Goal: Transaction & Acquisition: Purchase product/service

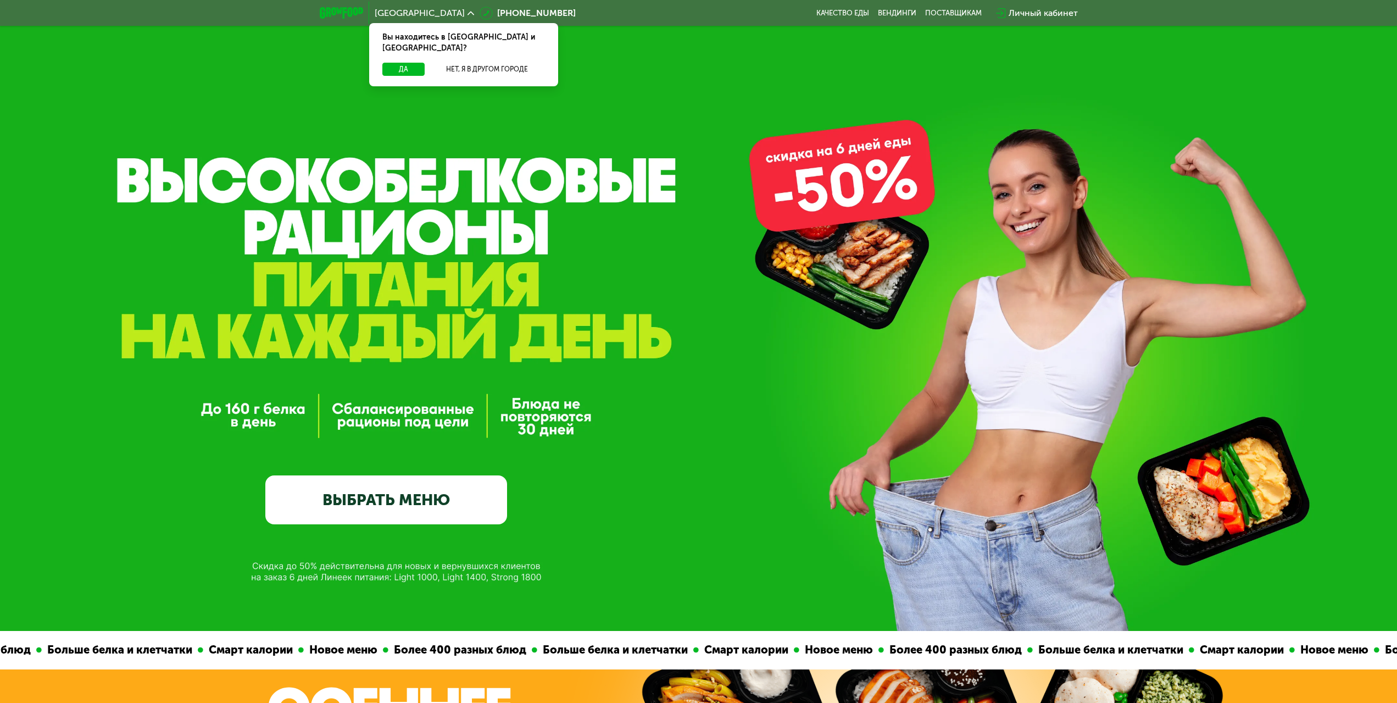
click at [390, 503] on link "ВЫБРАТЬ МЕНЮ" at bounding box center [386, 499] width 242 height 48
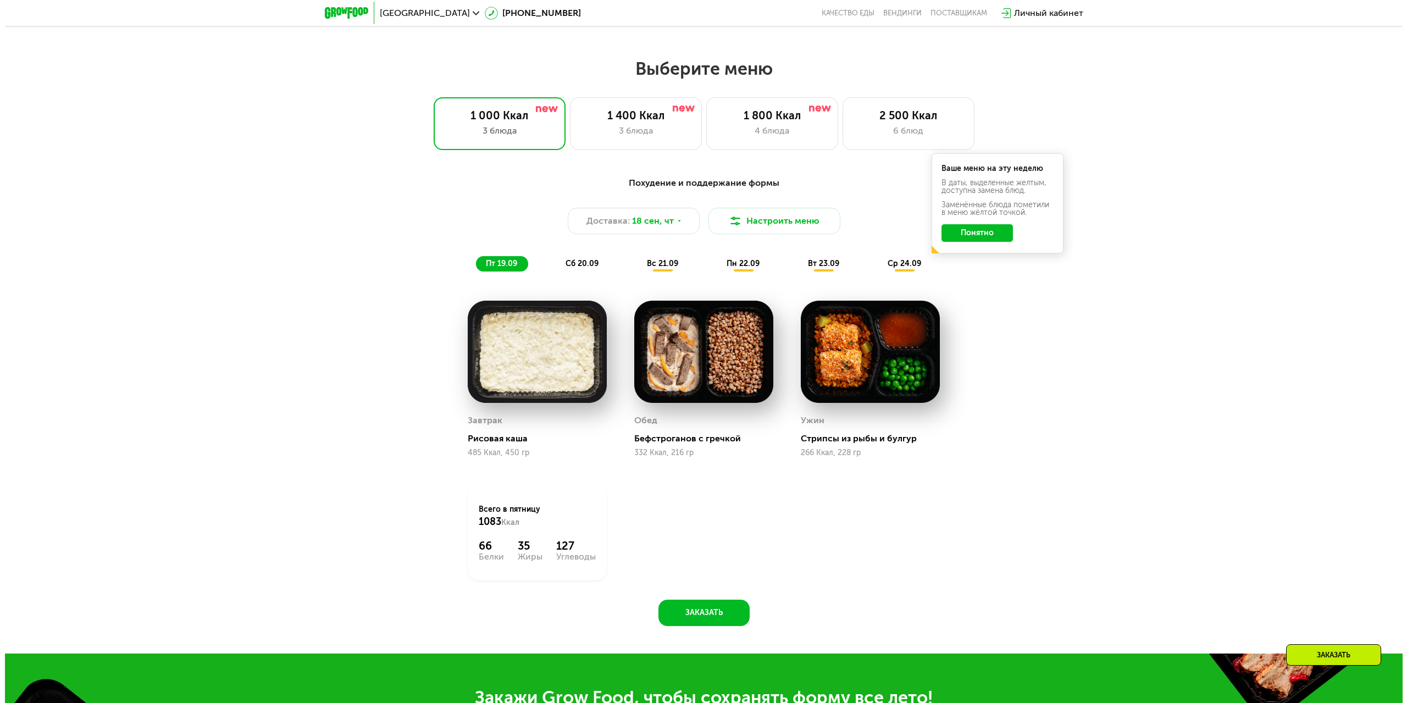
scroll to position [1142, 0]
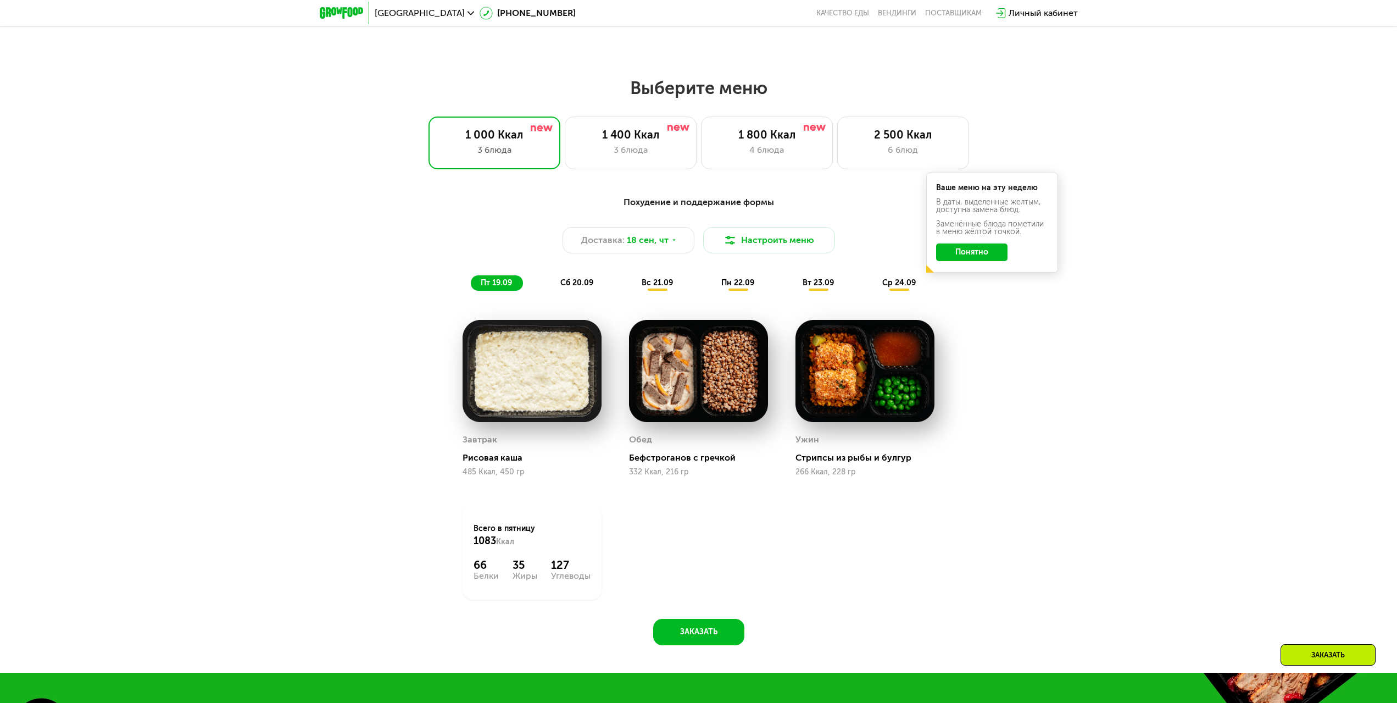
click at [999, 259] on button "Понятно" at bounding box center [971, 252] width 71 height 18
click at [809, 251] on button "Настроить меню" at bounding box center [769, 240] width 132 height 26
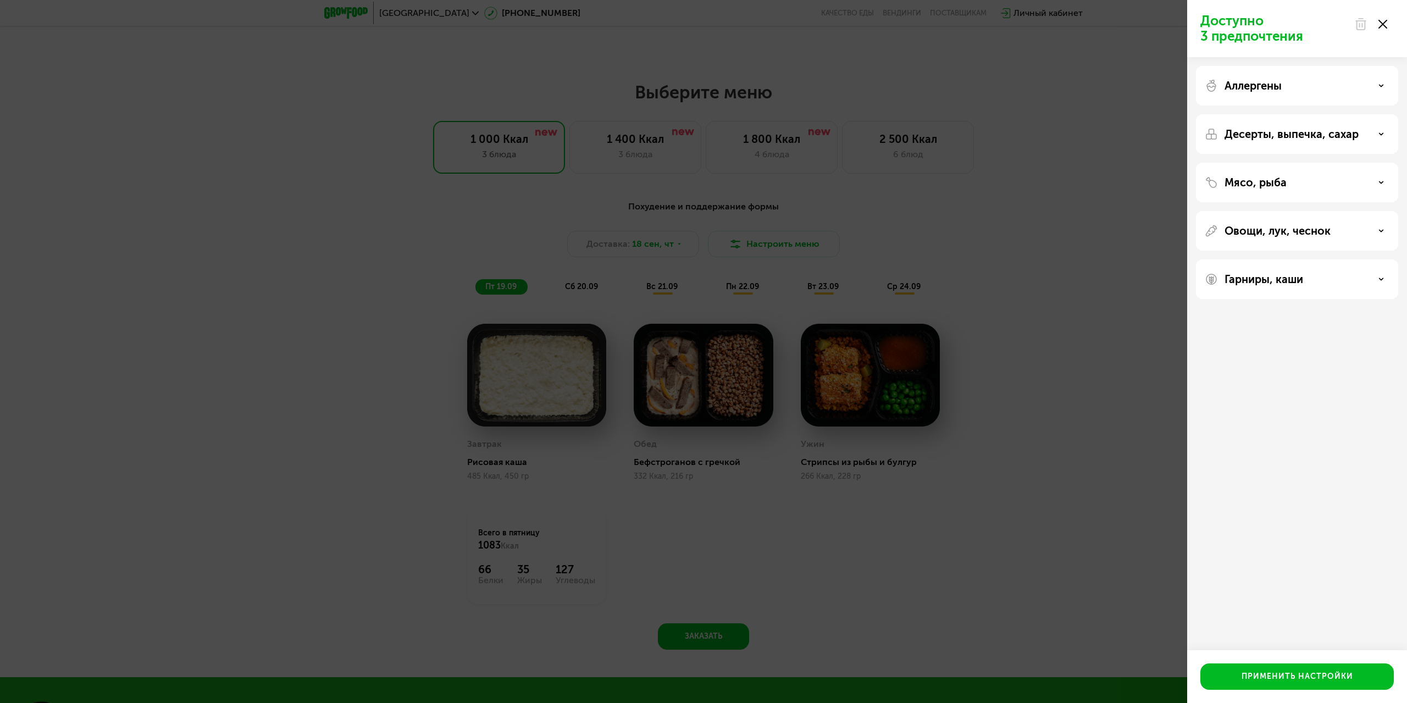
click at [1303, 181] on div "Мясо, рыба" at bounding box center [1296, 182] width 185 height 13
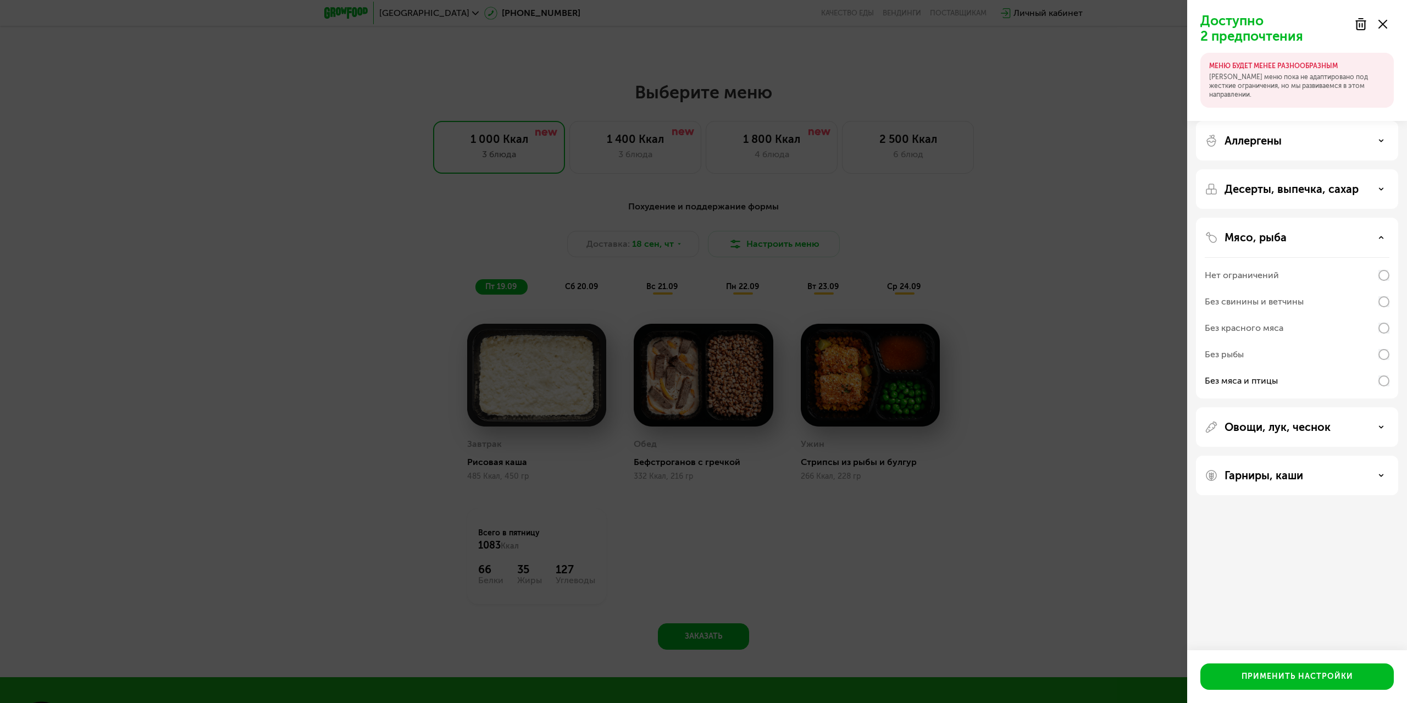
click at [1383, 333] on div "Без красного мяса" at bounding box center [1296, 328] width 185 height 26
click at [1288, 184] on p "Десерты, выпечка, сахар" at bounding box center [1291, 188] width 134 height 13
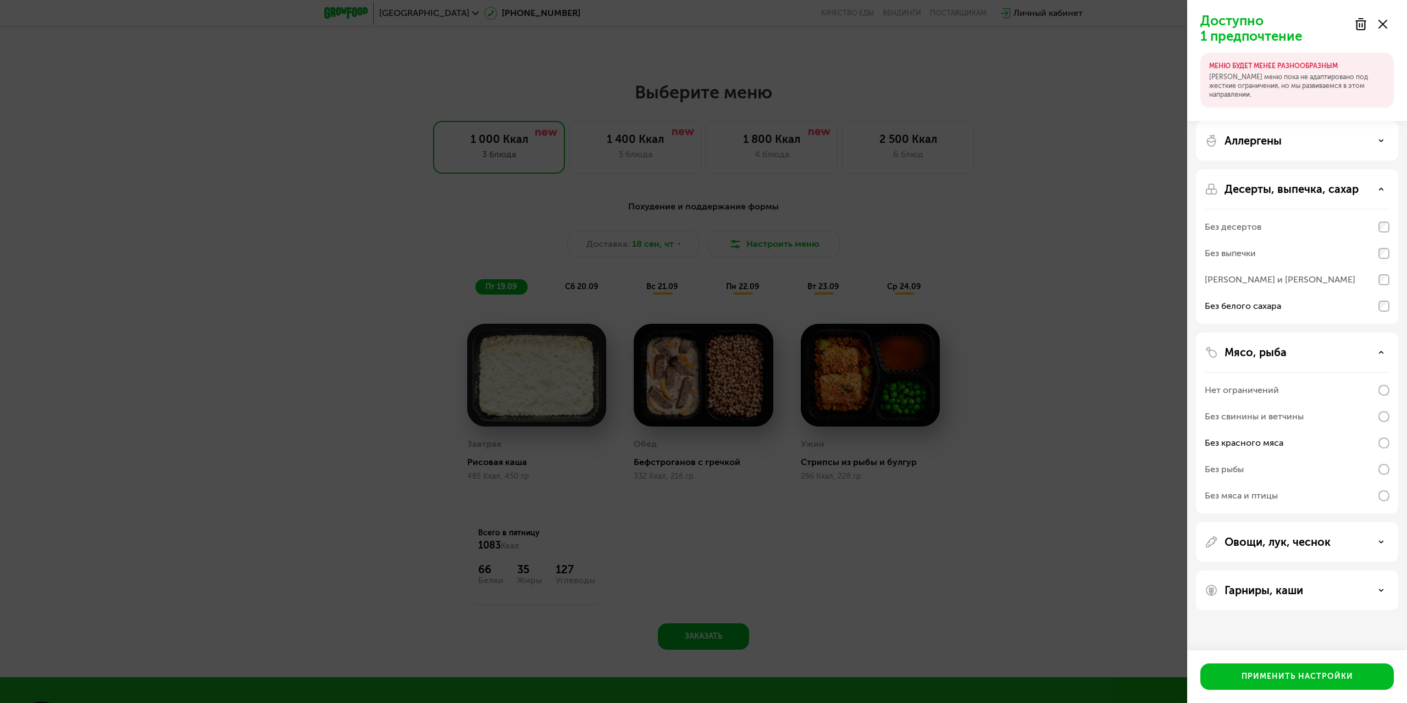
click at [1335, 594] on div "Гарниры, каши" at bounding box center [1296, 589] width 185 height 13
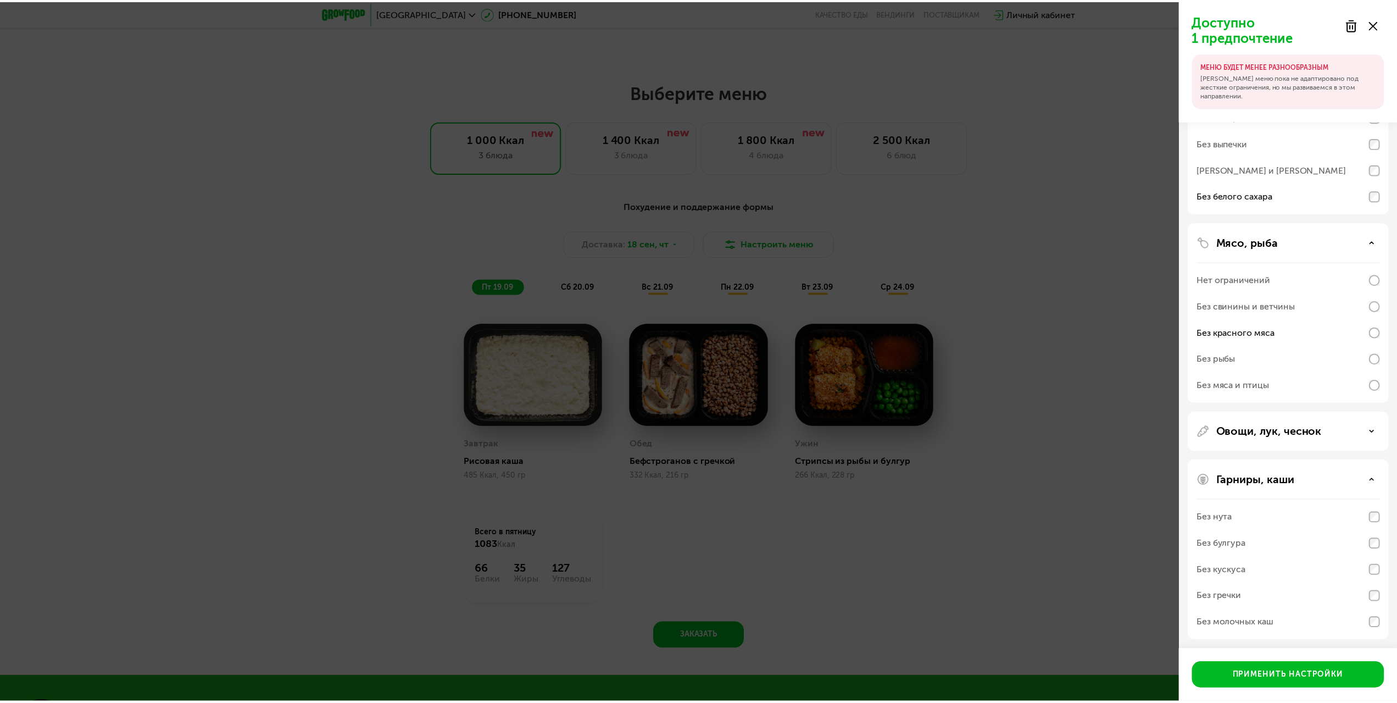
scroll to position [112, 0]
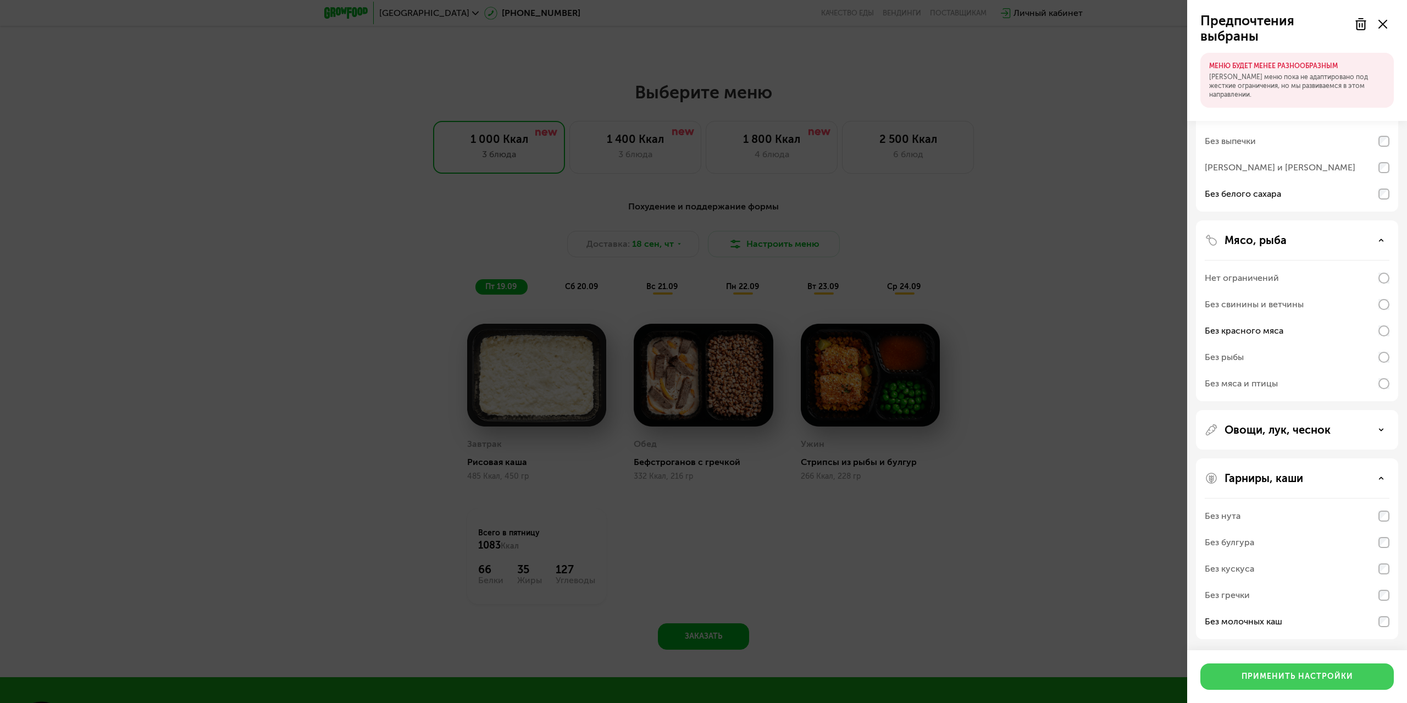
click at [1242, 672] on div "Применить настройки" at bounding box center [1297, 676] width 112 height 11
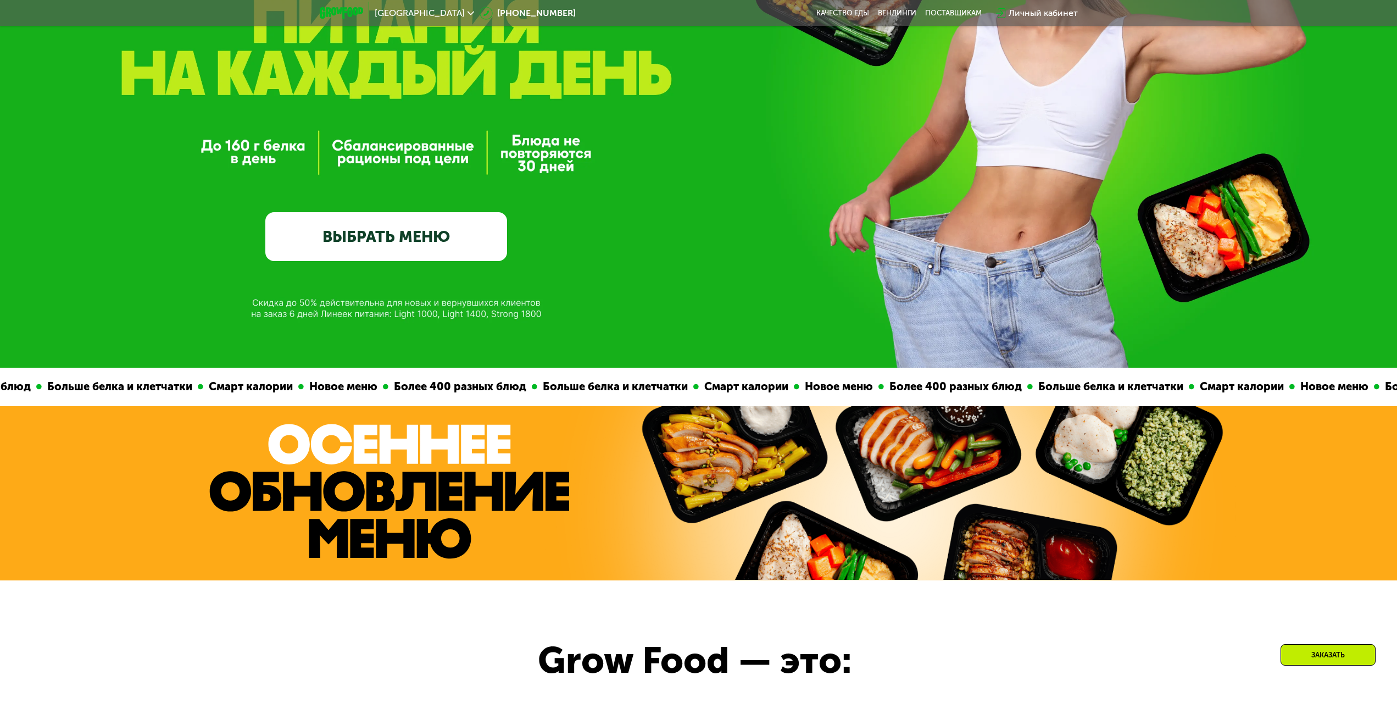
click at [382, 244] on link "ВЫБРАТЬ МЕНЮ" at bounding box center [386, 236] width 242 height 48
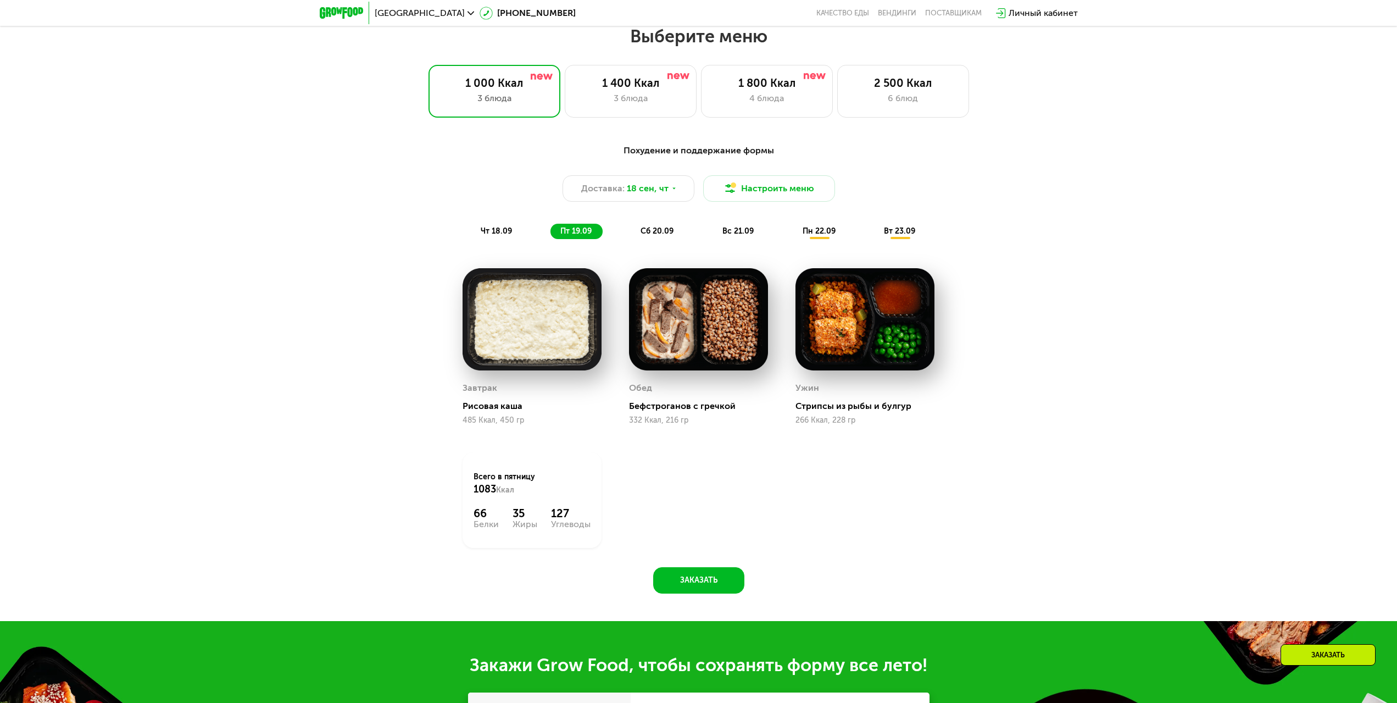
scroll to position [1197, 0]
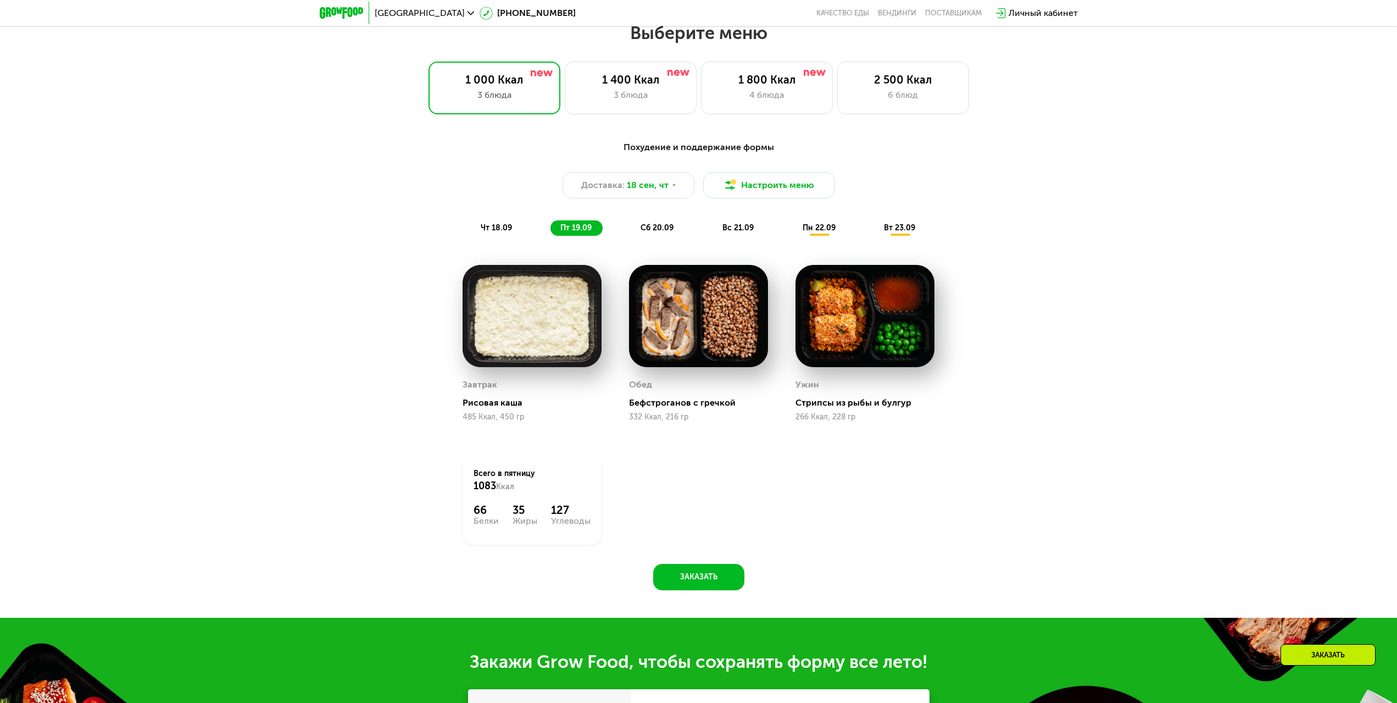
click at [692, 359] on img at bounding box center [698, 316] width 139 height 102
click at [694, 331] on img at bounding box center [698, 316] width 139 height 102
click at [677, 283] on img at bounding box center [698, 316] width 139 height 102
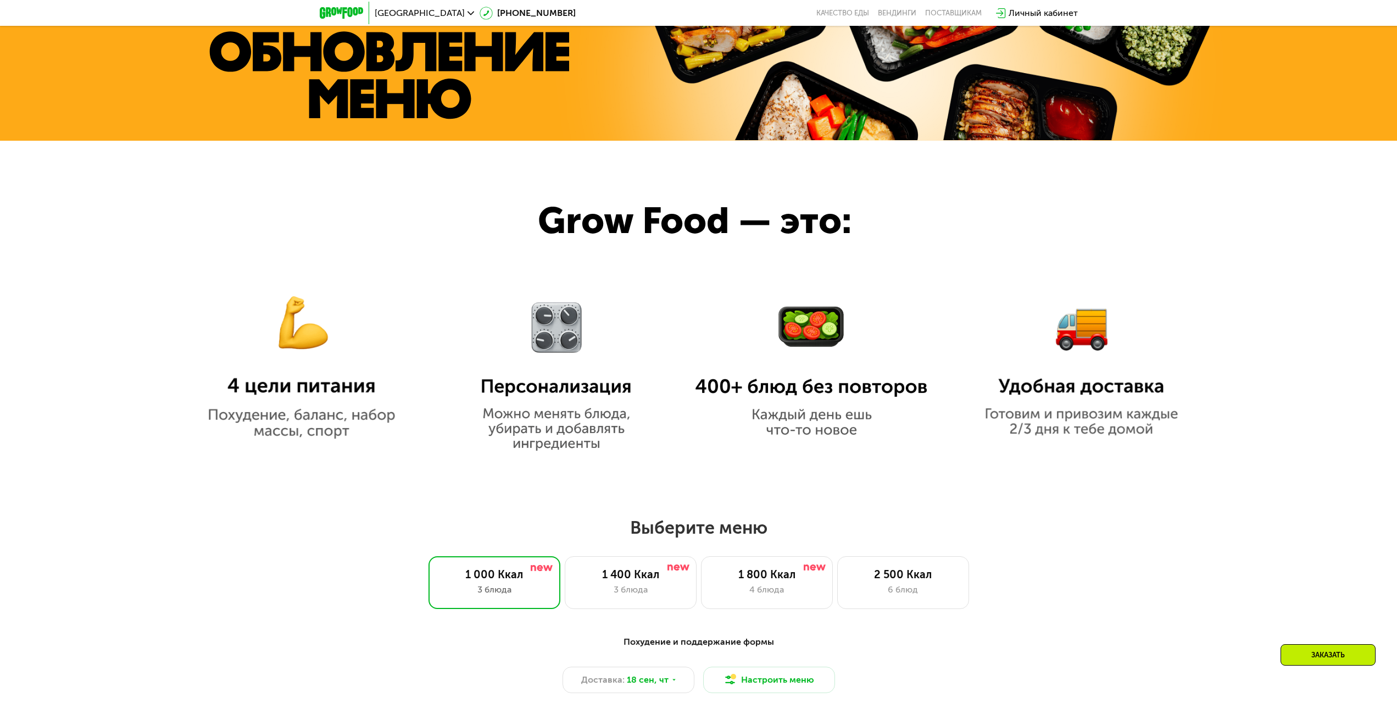
scroll to position [868, 0]
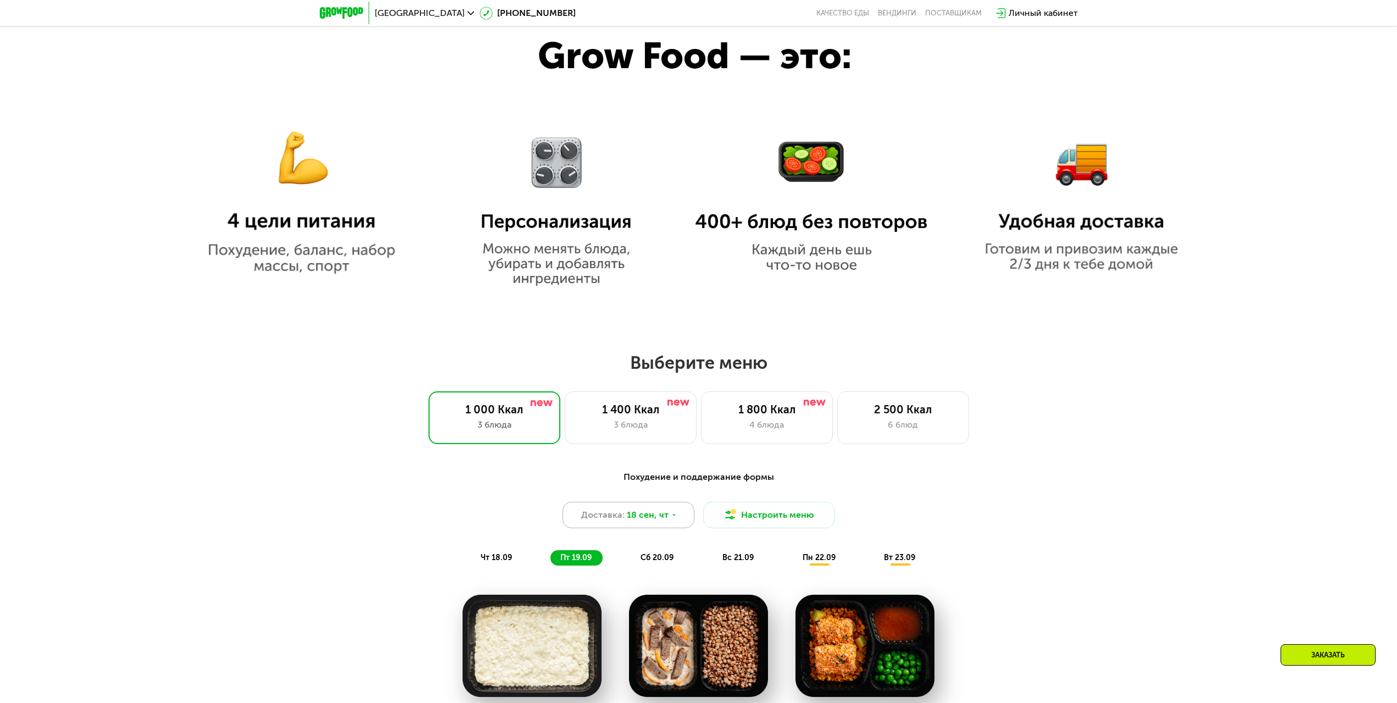
click at [629, 516] on span "18 сен, чт" at bounding box center [648, 514] width 42 height 13
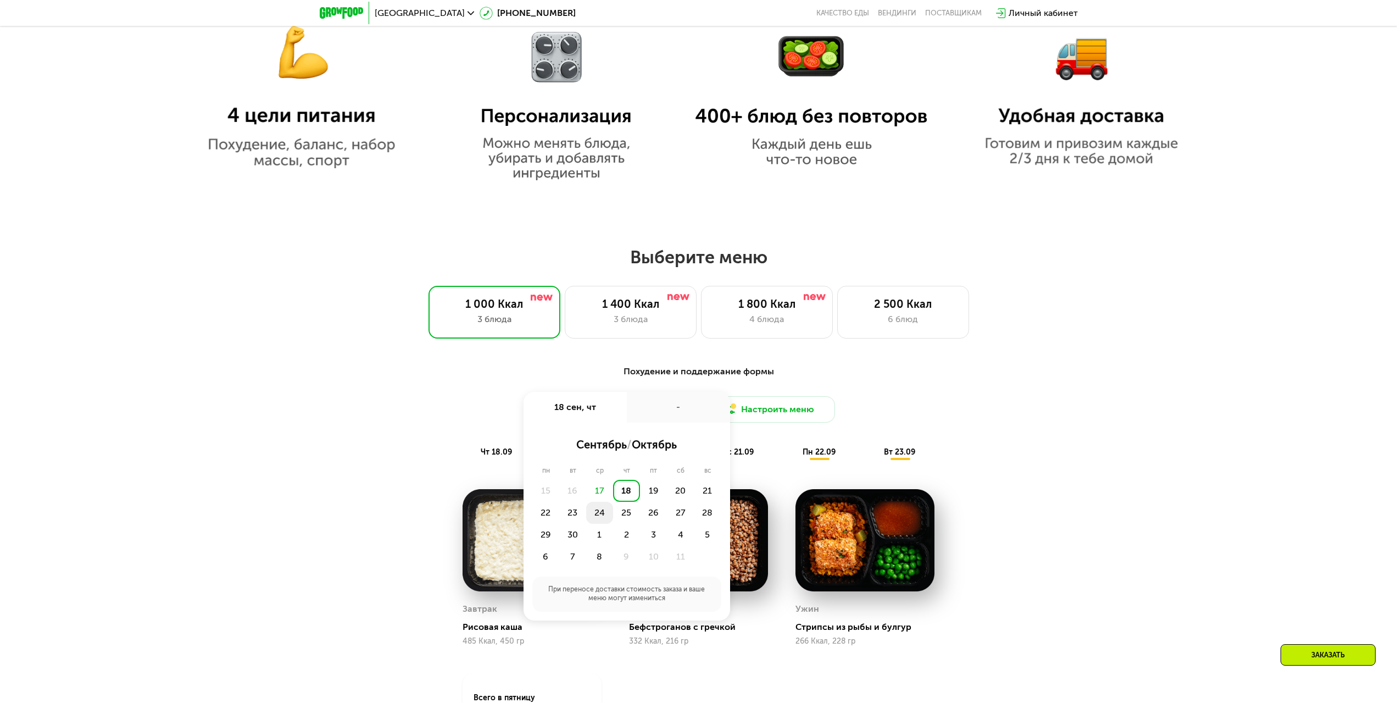
scroll to position [977, 0]
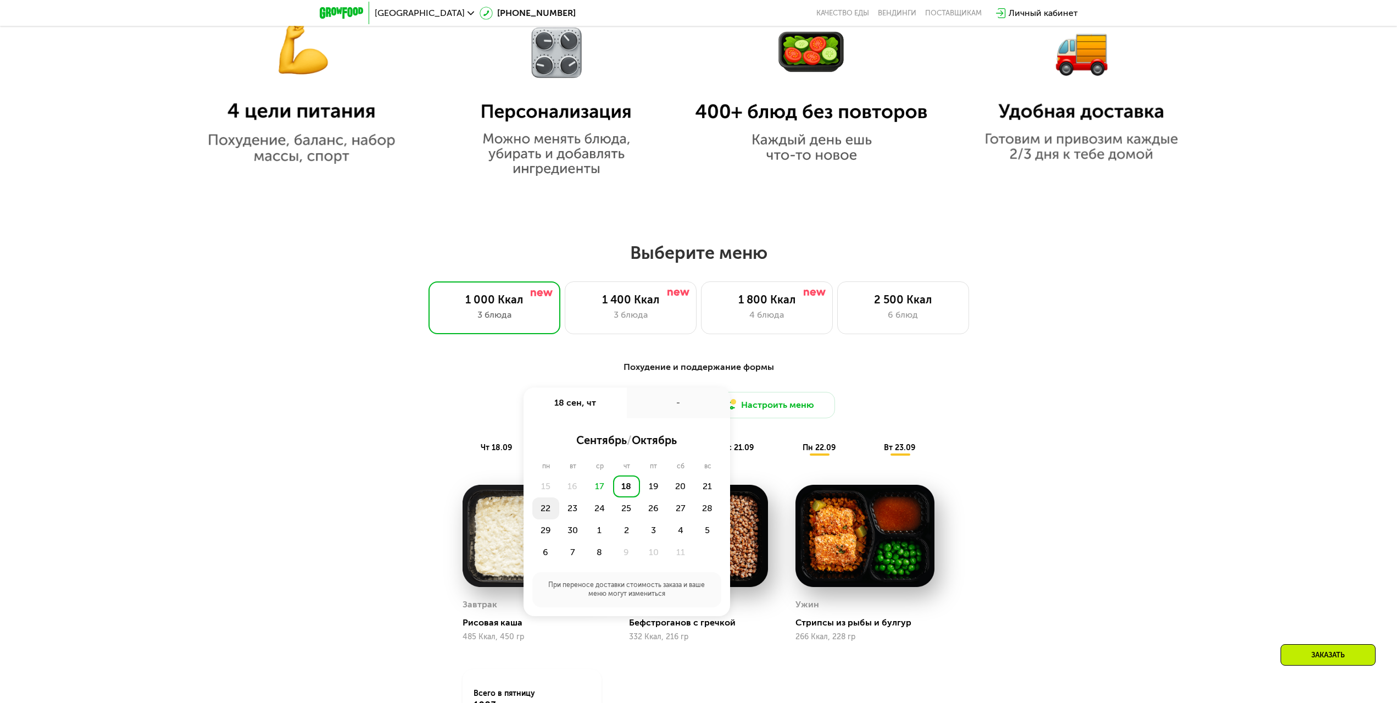
click at [543, 510] on div "22" at bounding box center [545, 508] width 27 height 22
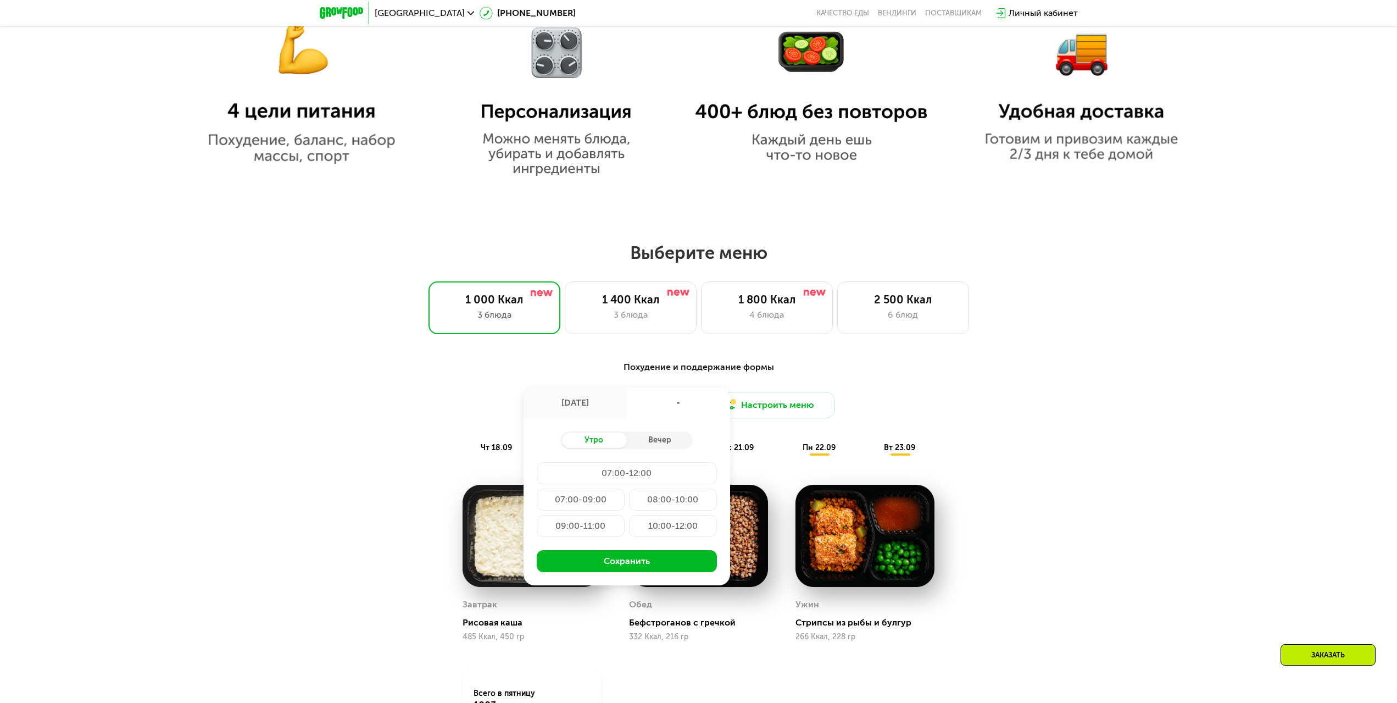
click at [648, 506] on div "08:00-10:00" at bounding box center [673, 499] width 88 height 22
click at [641, 560] on button "Сохранить" at bounding box center [627, 561] width 180 height 22
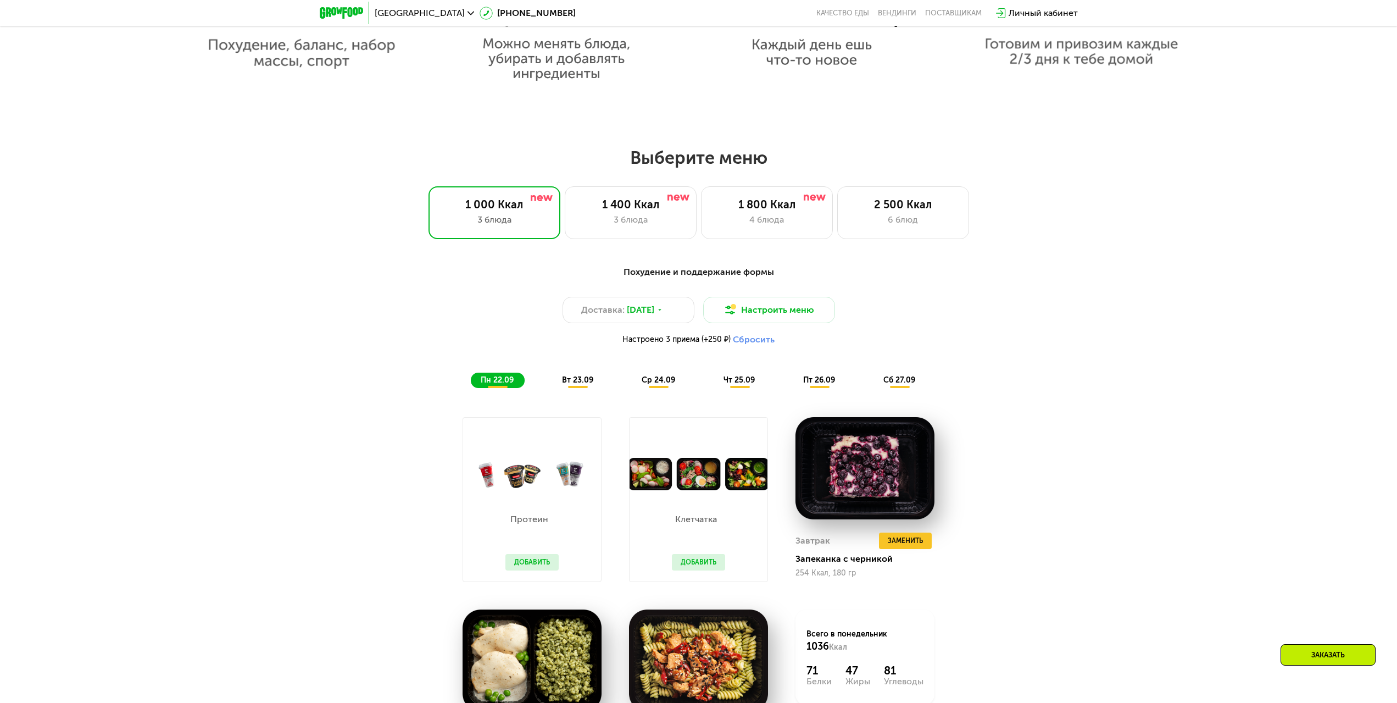
scroll to position [1142, 0]
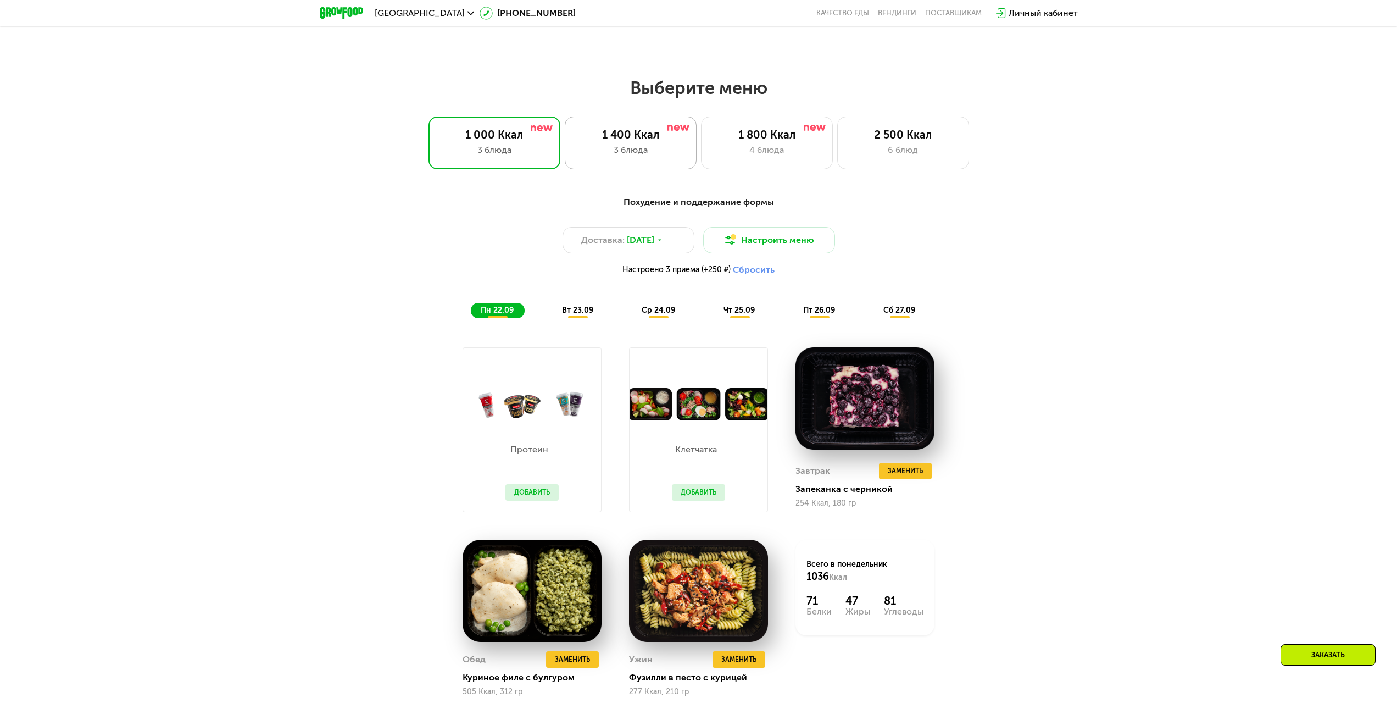
click at [611, 148] on div "3 блюда" at bounding box center [630, 149] width 109 height 13
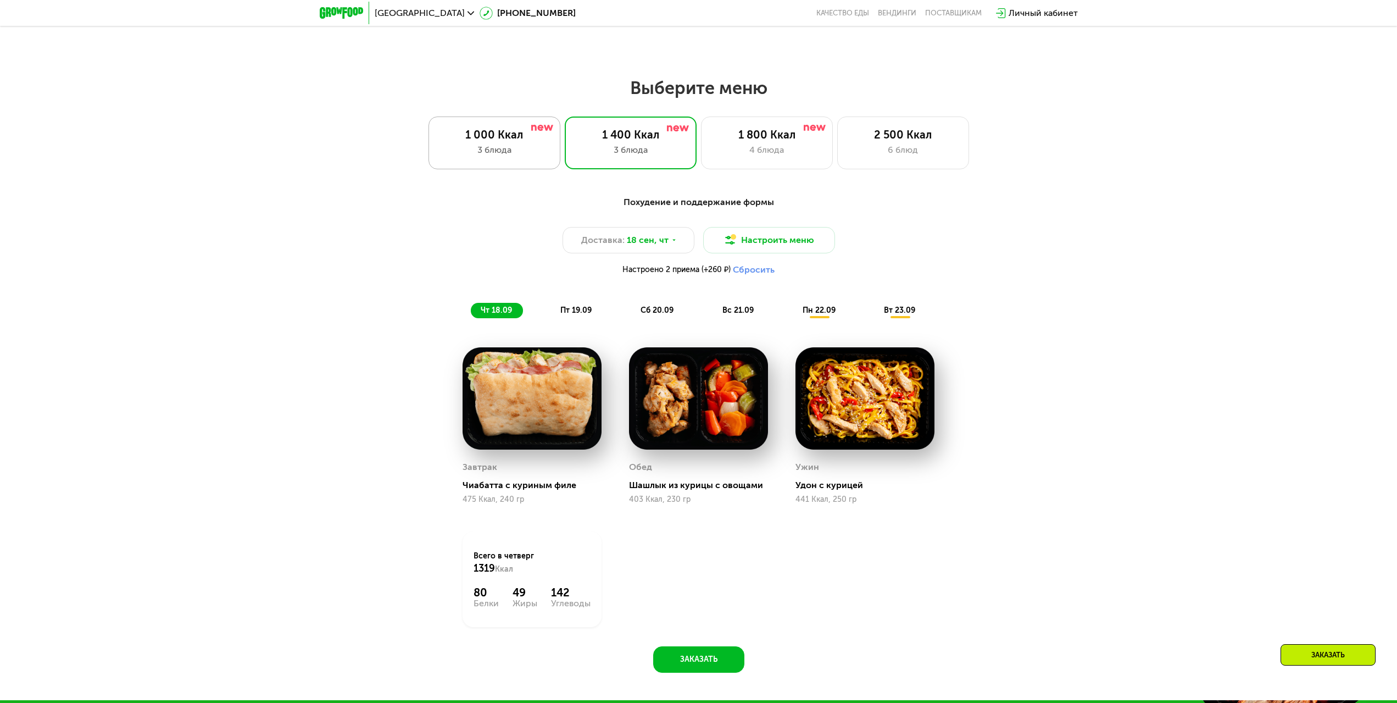
click at [474, 151] on div "3 блюда" at bounding box center [494, 149] width 109 height 13
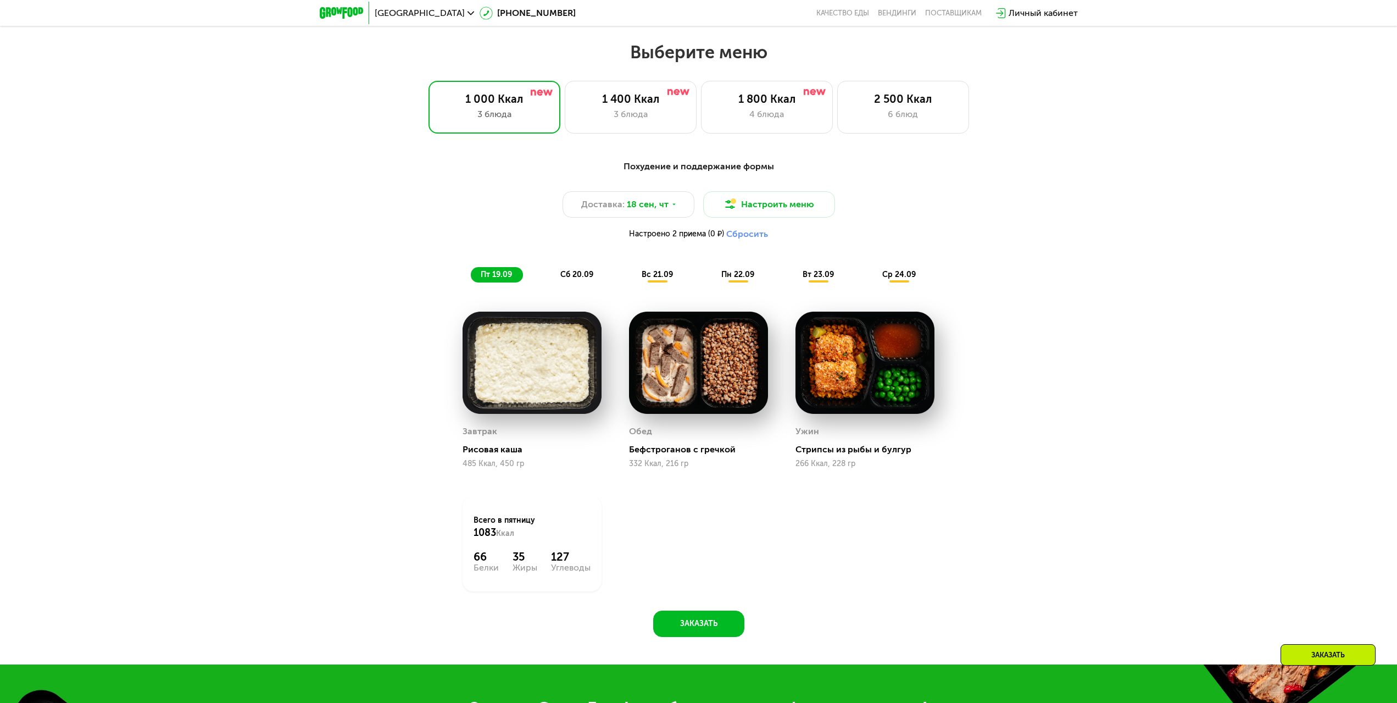
scroll to position [1197, 0]
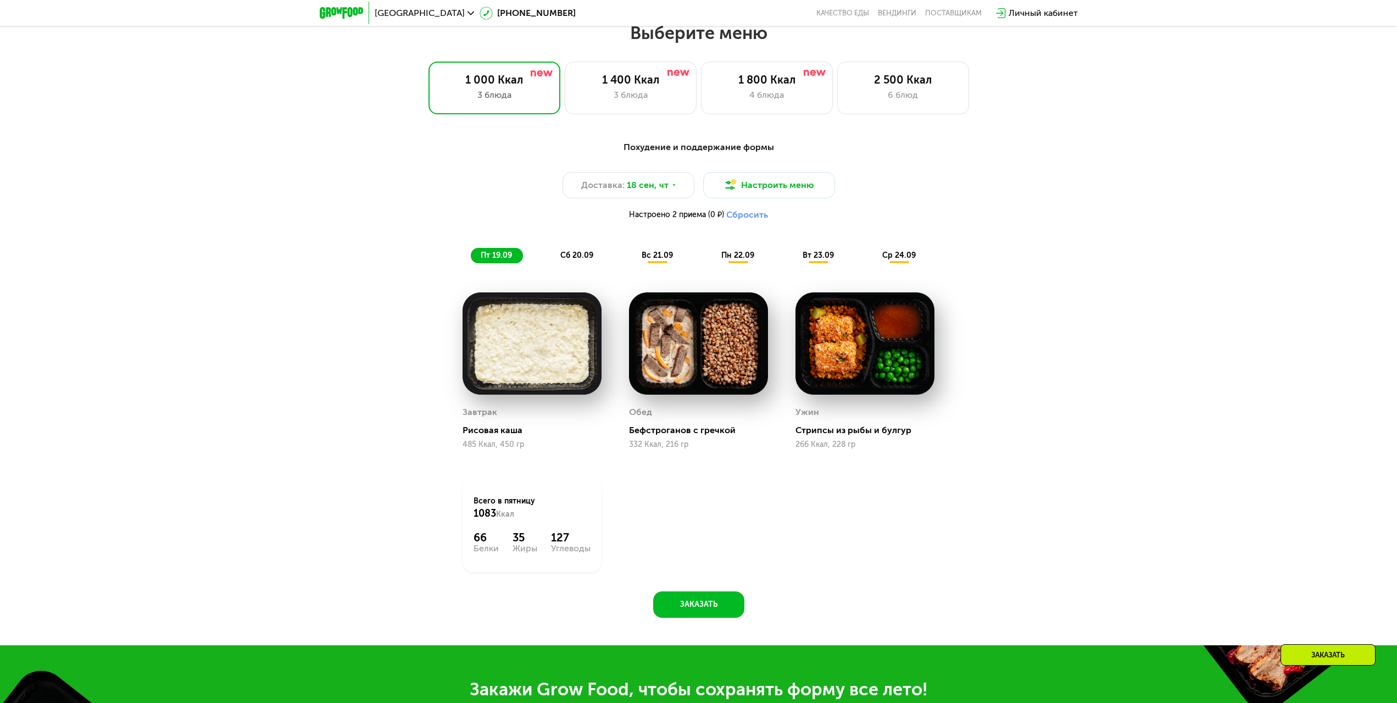
click at [657, 374] on img at bounding box center [698, 343] width 139 height 102
click at [674, 341] on img at bounding box center [698, 343] width 139 height 102
click at [698, 366] on img at bounding box center [698, 343] width 139 height 102
click at [701, 366] on img at bounding box center [698, 343] width 139 height 102
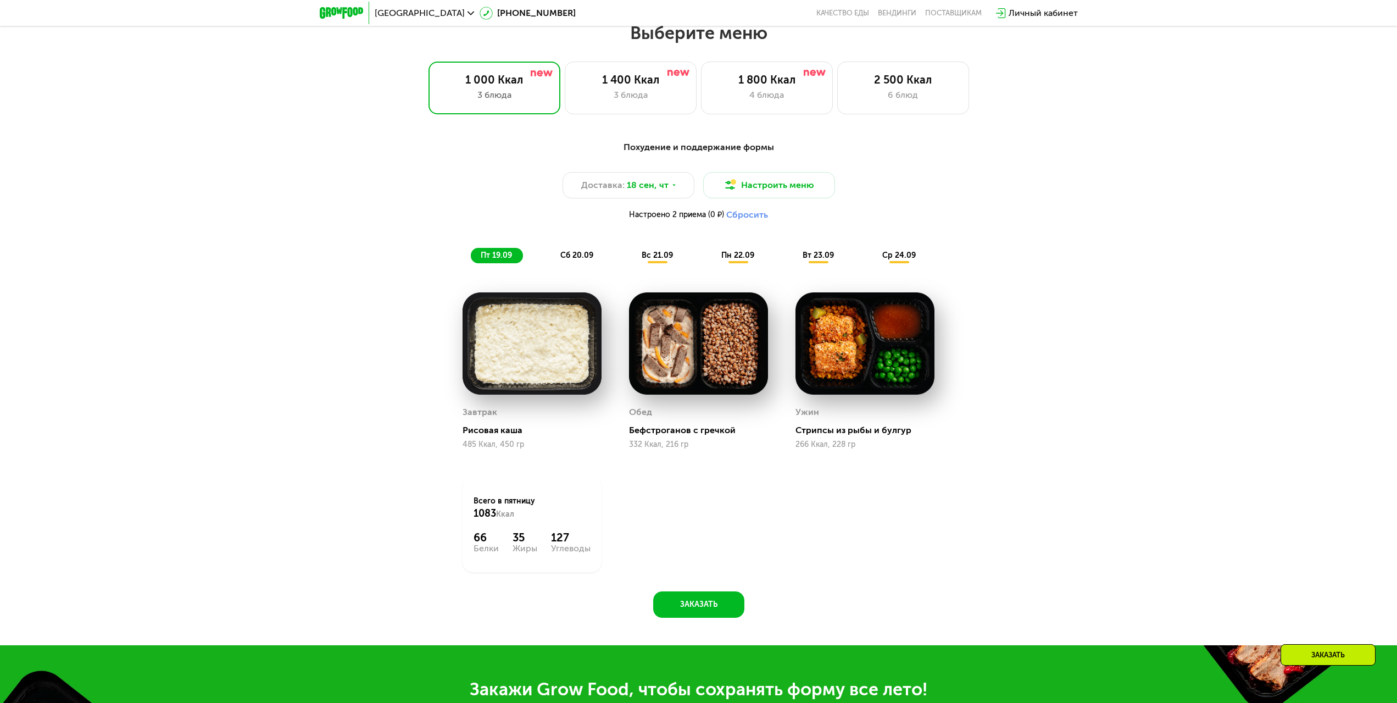
click at [702, 337] on img at bounding box center [698, 343] width 139 height 102
